Goal: Task Accomplishment & Management: Use online tool/utility

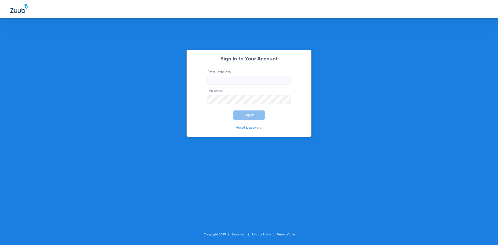
type input "[EMAIL_ADDRESS][DOMAIN_NAME]"
click at [249, 115] on span "Log In" at bounding box center [248, 115] width 11 height 4
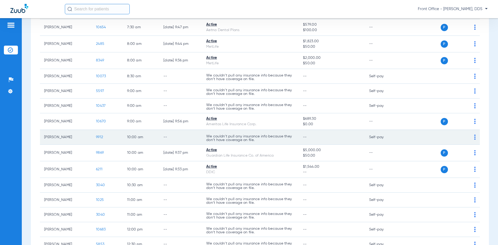
scroll to position [130, 0]
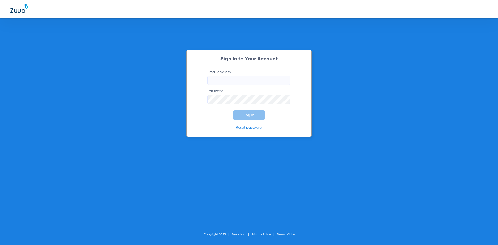
type input "[EMAIL_ADDRESS][DOMAIN_NAME]"
click at [245, 116] on span "Log In" at bounding box center [248, 115] width 11 height 4
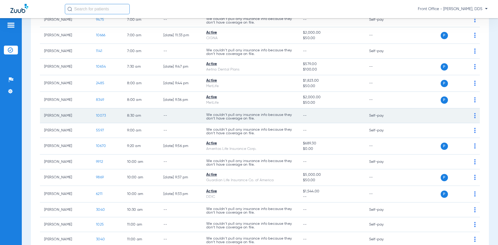
scroll to position [78, 0]
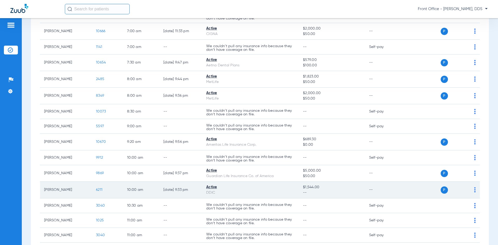
click at [99, 190] on span "6211" at bounding box center [99, 190] width 6 height 4
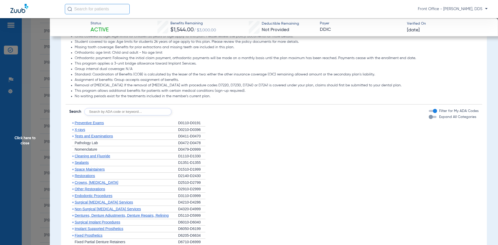
scroll to position [337, 0]
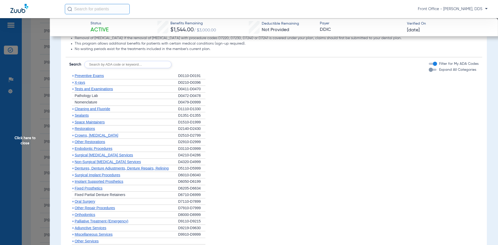
click at [133, 63] on input "text" at bounding box center [127, 64] width 87 height 7
type input "d2980"
click at [189, 63] on button "Search" at bounding box center [190, 64] width 20 height 7
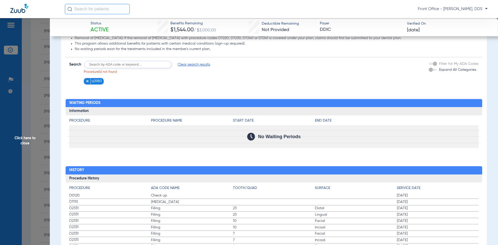
click at [117, 65] on input "text" at bounding box center [127, 64] width 87 height 7
type input "d6790"
click at [191, 63] on button "Search" at bounding box center [190, 64] width 20 height 7
click at [350, 78] on form "Search Clear search results Procedure(s) not found d2980 d6790 Filter for My AD…" at bounding box center [274, 70] width 416 height 27
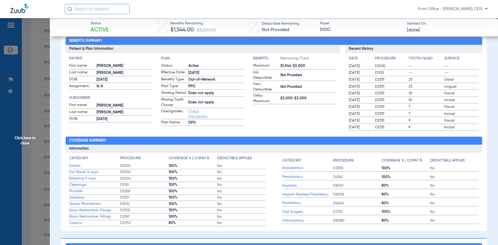
scroll to position [0, 0]
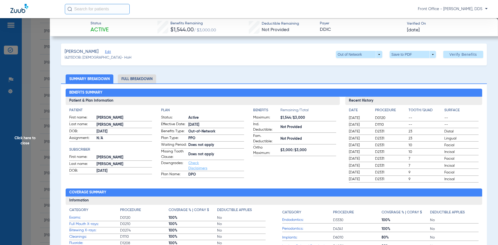
click at [22, 48] on span "Click here to close" at bounding box center [25, 140] width 50 height 245
